Goal: Information Seeking & Learning: Check status

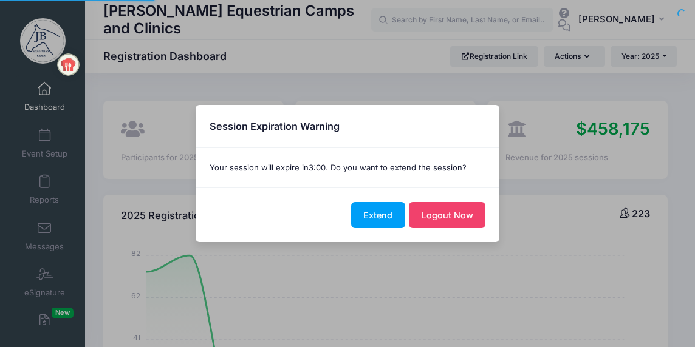
select select
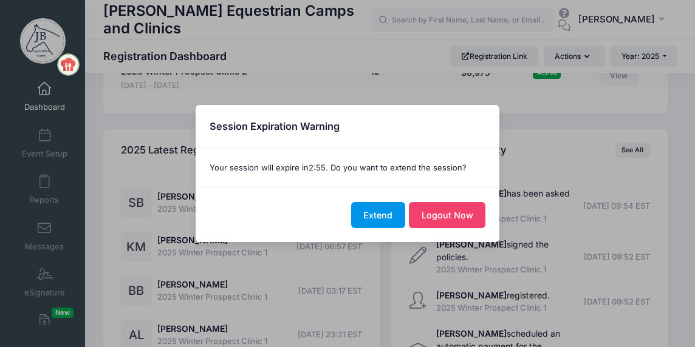
click at [378, 212] on button "Extend" at bounding box center [378, 215] width 54 height 26
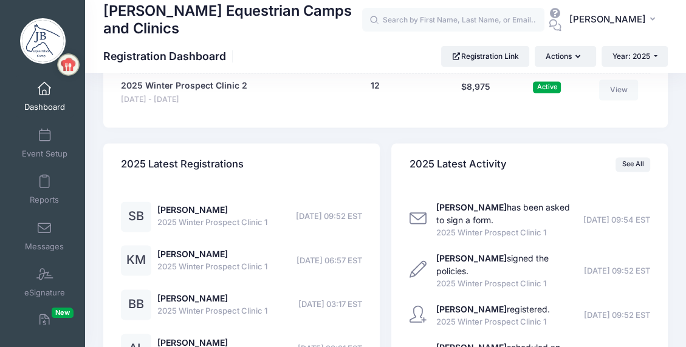
scroll to position [1275, 0]
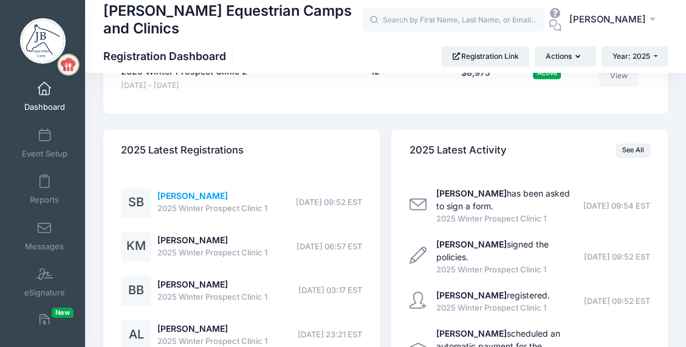
click at [201, 196] on link "[PERSON_NAME]" at bounding box center [192, 196] width 70 height 10
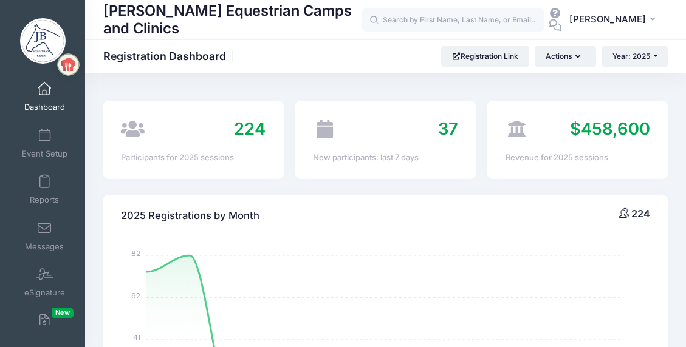
select select
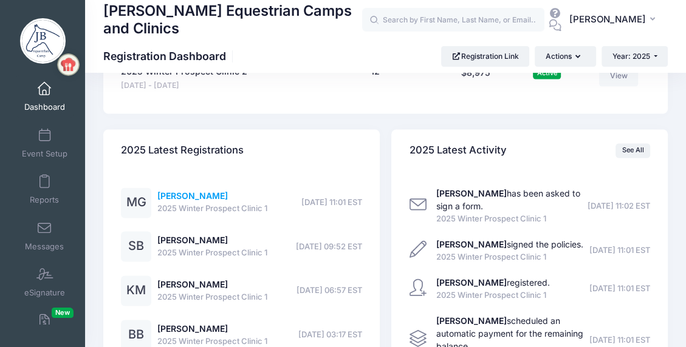
click at [189, 194] on link "Megan Griffith" at bounding box center [192, 196] width 70 height 10
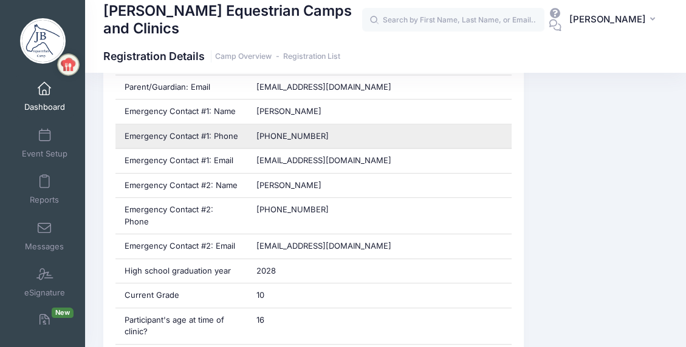
scroll to position [668, 0]
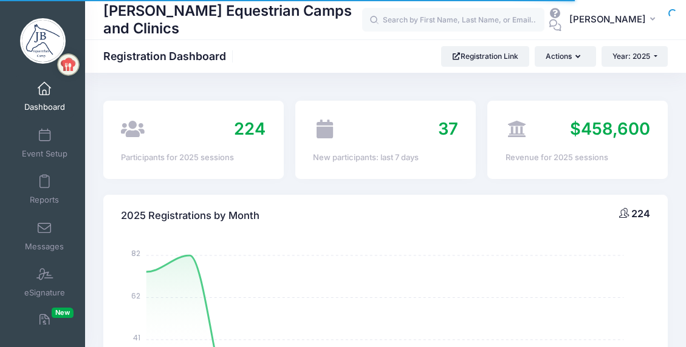
select select
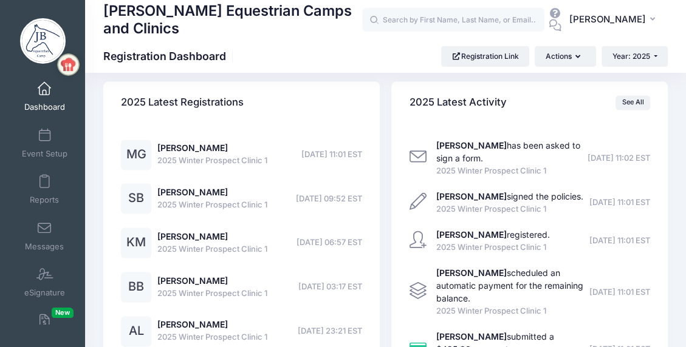
scroll to position [1336, 0]
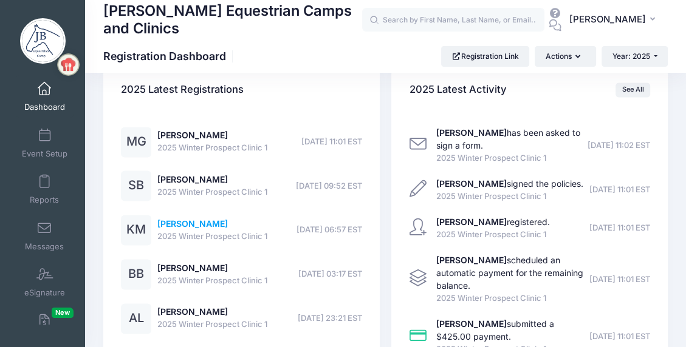
click at [202, 225] on link "[PERSON_NAME]" at bounding box center [192, 224] width 70 height 10
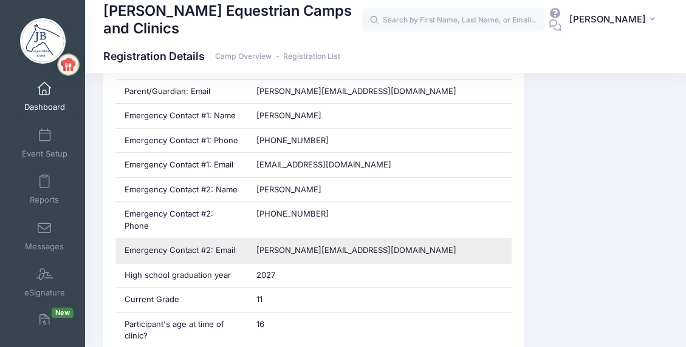
scroll to position [668, 0]
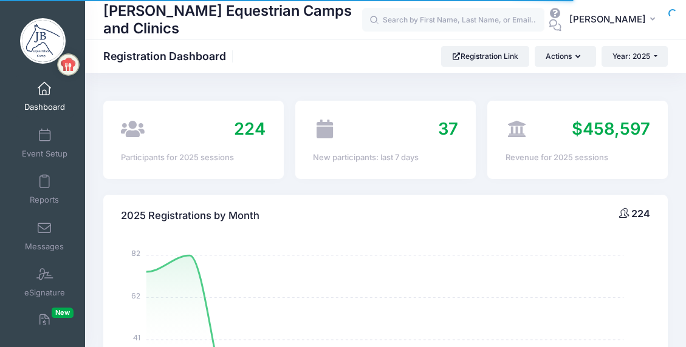
select select
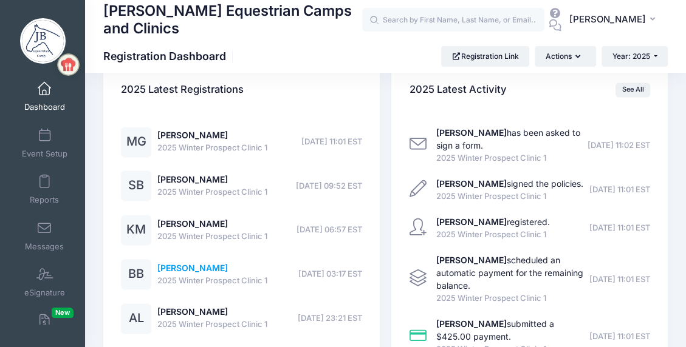
click at [185, 270] on link "[PERSON_NAME]" at bounding box center [192, 268] width 70 height 10
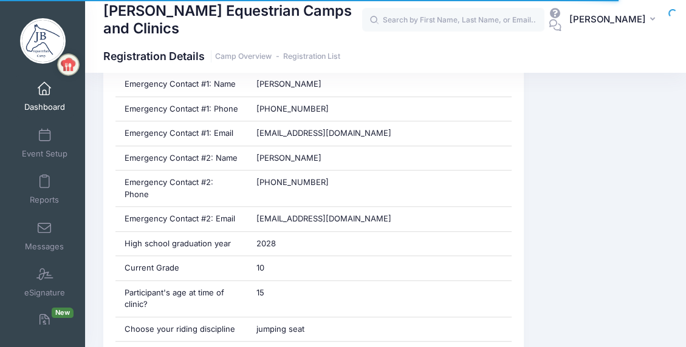
scroll to position [668, 0]
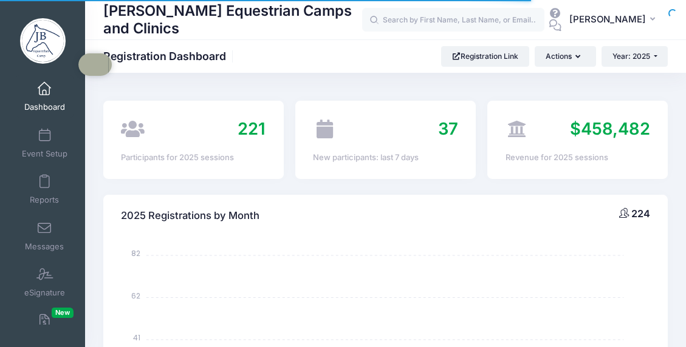
select select
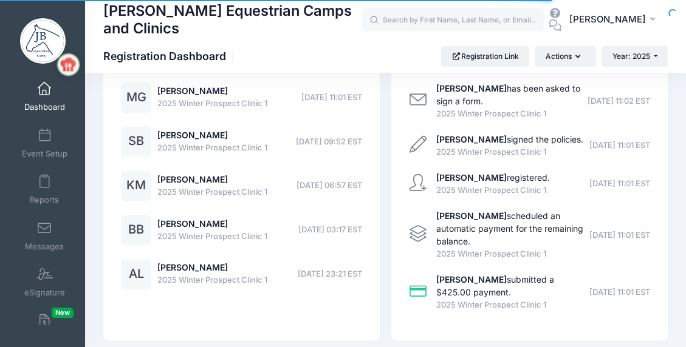
scroll to position [1336, 0]
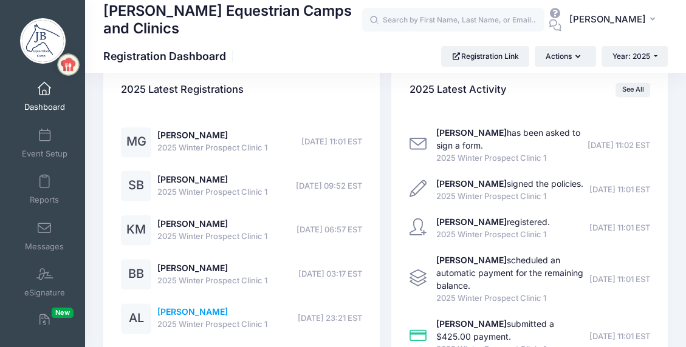
click at [193, 310] on link "[PERSON_NAME]" at bounding box center [192, 312] width 70 height 10
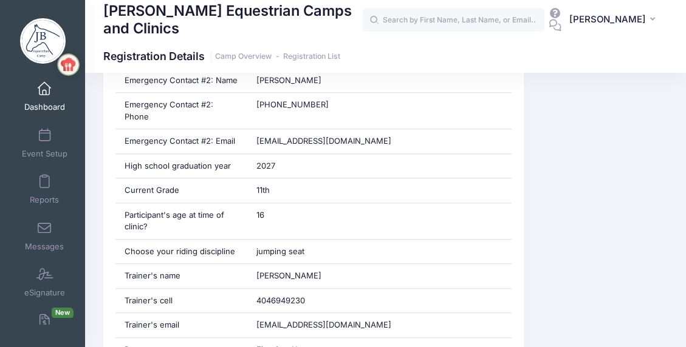
scroll to position [729, 0]
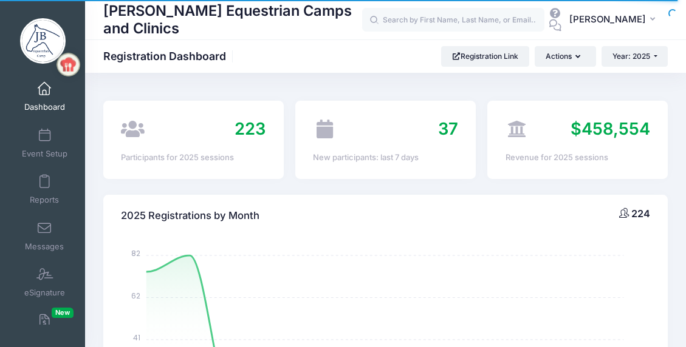
select select
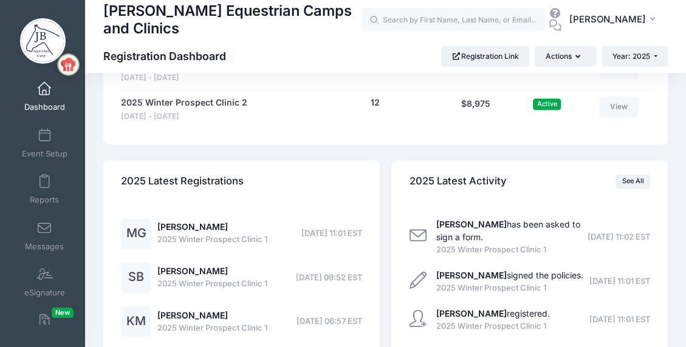
scroll to position [1215, 0]
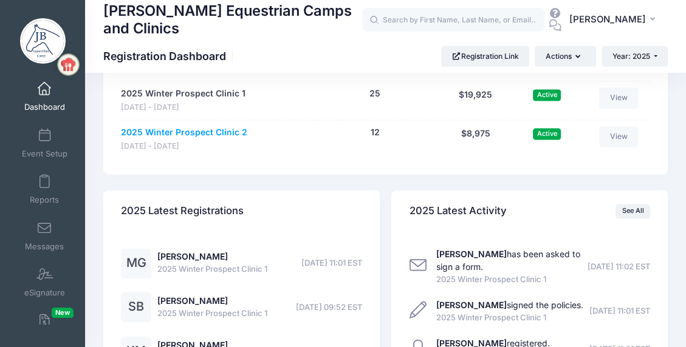
click at [163, 131] on link "2025 Winter Prospect Clinic 2" at bounding box center [184, 132] width 126 height 13
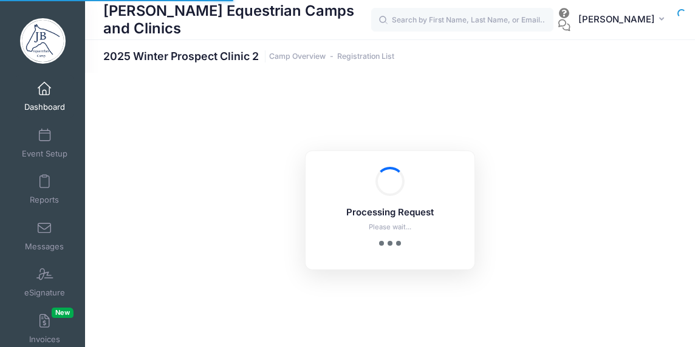
select select "10"
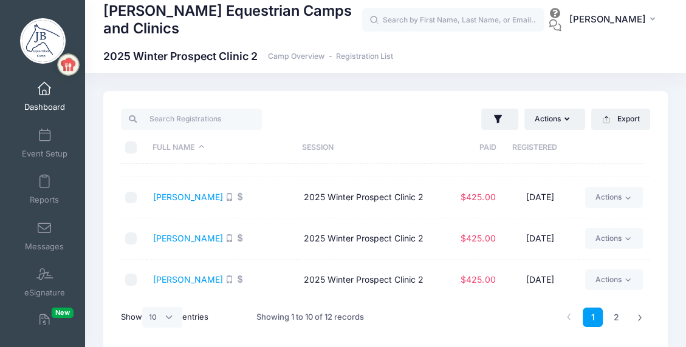
scroll to position [275, 0]
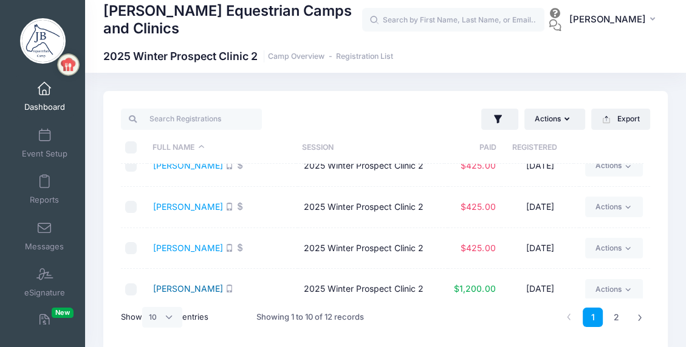
click at [188, 284] on link "Towler, Althea" at bounding box center [188, 289] width 70 height 10
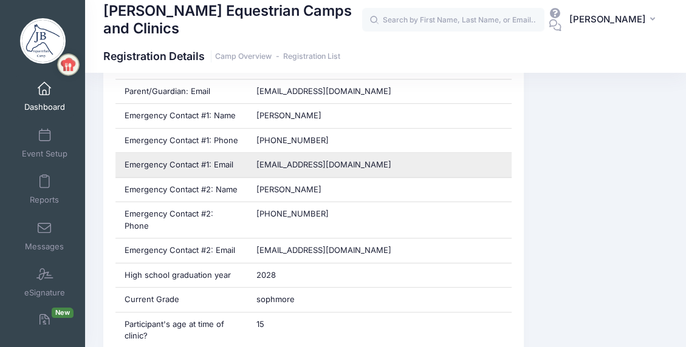
scroll to position [668, 0]
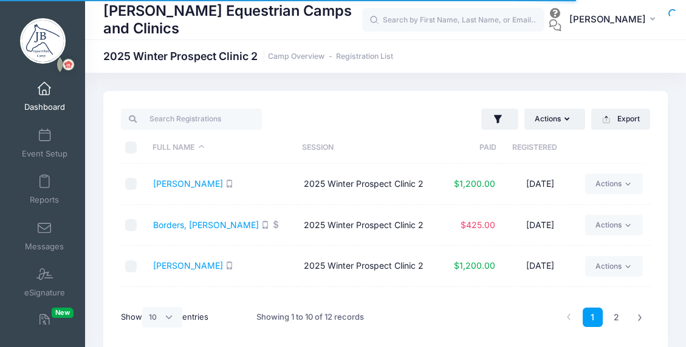
select select "10"
click at [172, 264] on link "[PERSON_NAME]" at bounding box center [188, 266] width 70 height 10
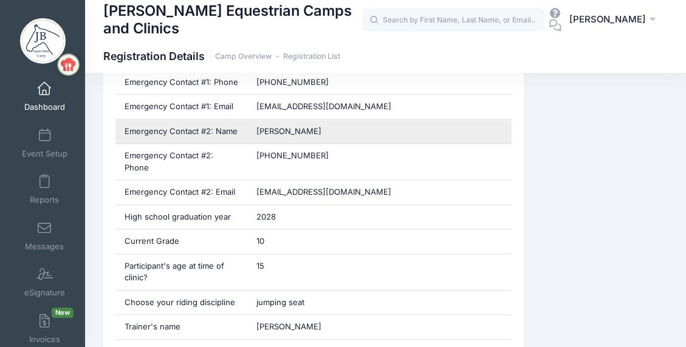
scroll to position [668, 0]
